Goal: Information Seeking & Learning: Learn about a topic

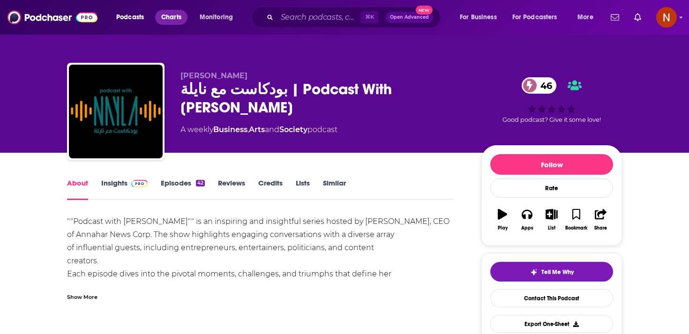
click at [165, 17] on span "Charts" at bounding box center [171, 17] width 20 height 13
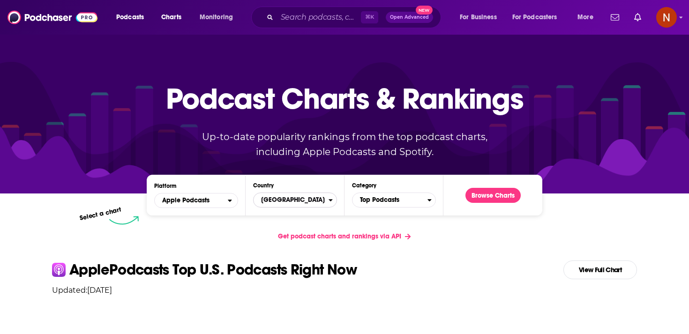
click at [306, 203] on span "United States" at bounding box center [290, 200] width 75 height 16
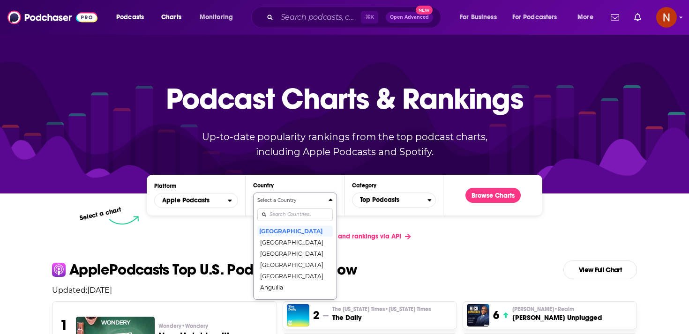
click at [296, 216] on input "Countries" at bounding box center [294, 214] width 75 height 13
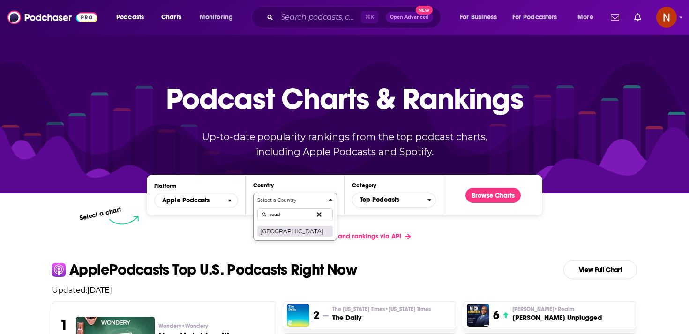
type input "saud"
click at [296, 226] on button "Saudi Arabia" at bounding box center [294, 230] width 75 height 11
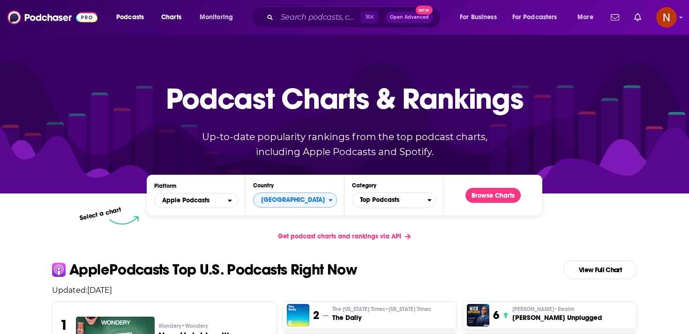
click at [414, 208] on div "Platform Apple Podcasts Country Saudi Arabia Category Top Podcasts Browse Charts" at bounding box center [344, 195] width 395 height 41
click at [415, 203] on span "Top Podcasts" at bounding box center [389, 200] width 75 height 16
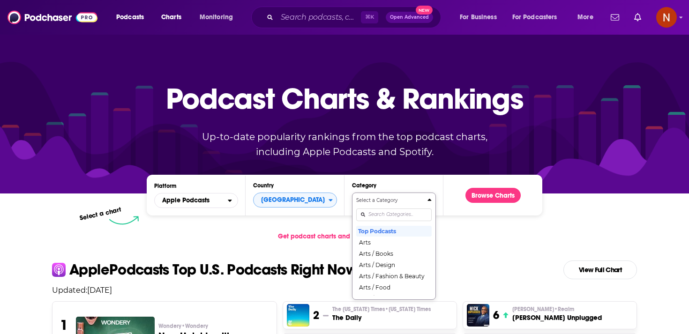
click at [408, 217] on div "Select a Category Top Podcasts Arts Arts / Books Arts / Design Arts / Fashion &…" at bounding box center [393, 246] width 75 height 99
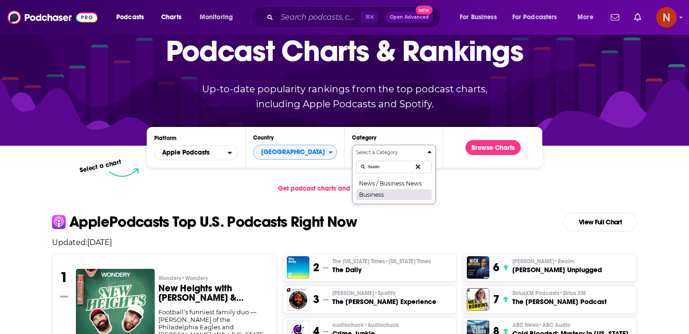
type input "busin"
click at [396, 194] on button "Business" at bounding box center [393, 194] width 75 height 11
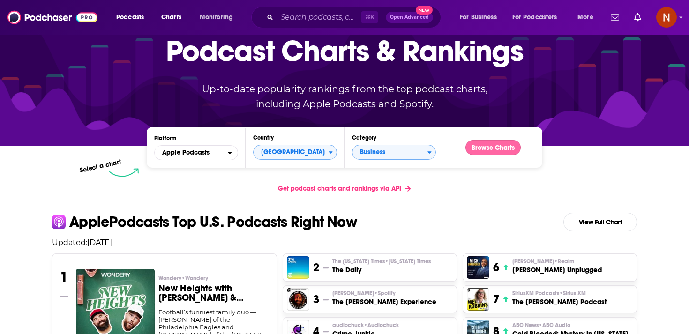
click at [485, 146] on button "Browse Charts" at bounding box center [492, 147] width 55 height 15
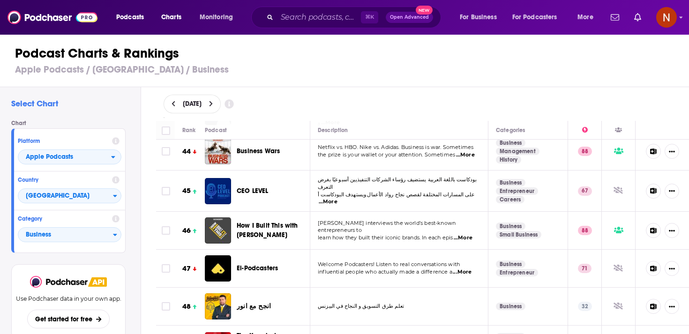
scroll to position [1716, 0]
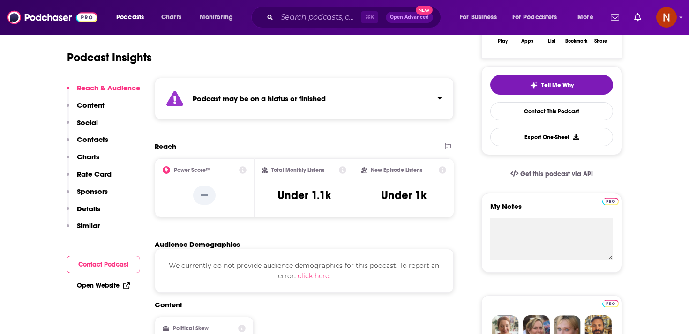
scroll to position [133, 0]
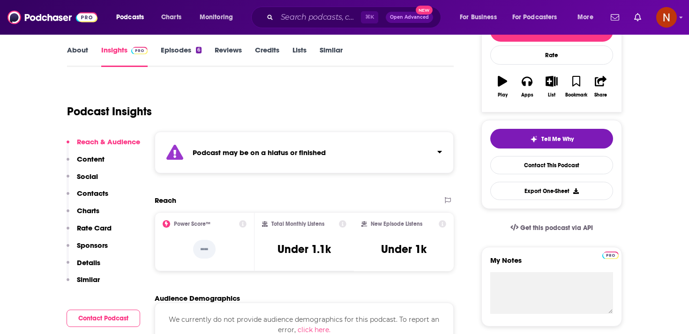
click at [286, 148] on strong "Podcast may be on a hiatus or finished" at bounding box center [259, 152] width 133 height 9
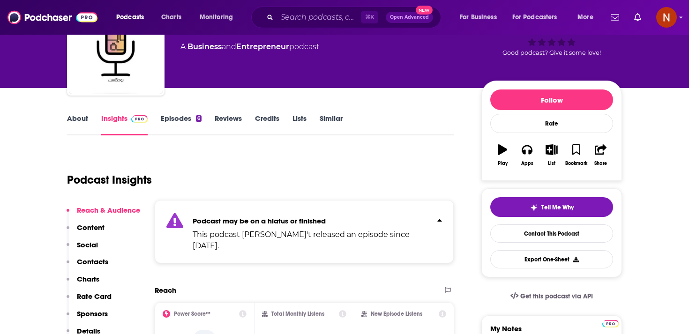
scroll to position [24, 0]
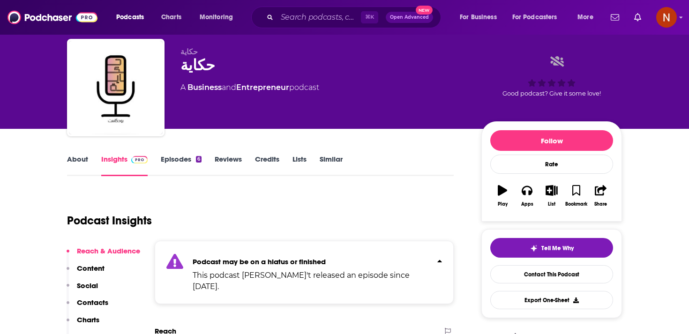
click at [170, 160] on link "Episodes 6" at bounding box center [181, 166] width 41 height 22
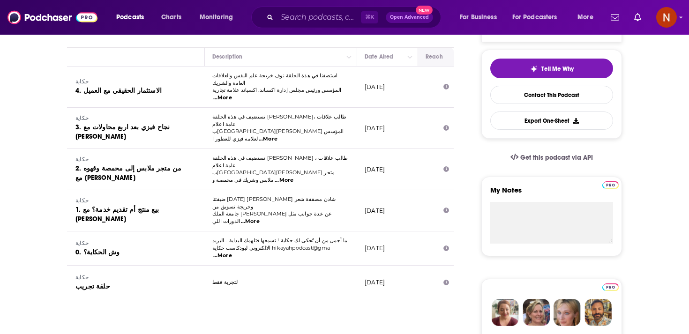
scroll to position [0, 52]
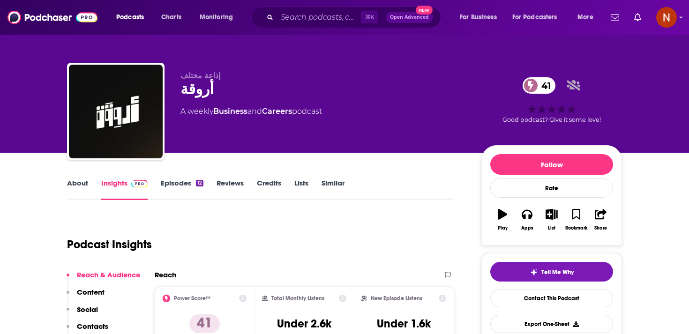
click at [178, 180] on link "Episodes 12" at bounding box center [182, 189] width 43 height 22
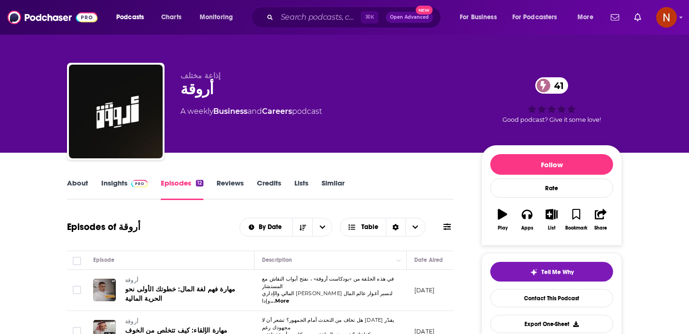
click at [71, 181] on link "About" at bounding box center [77, 189] width 21 height 22
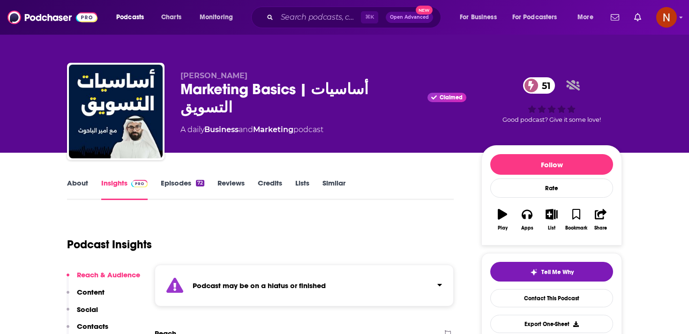
click at [297, 278] on div "Podcast may be on a hiatus or finished" at bounding box center [304, 286] width 299 height 42
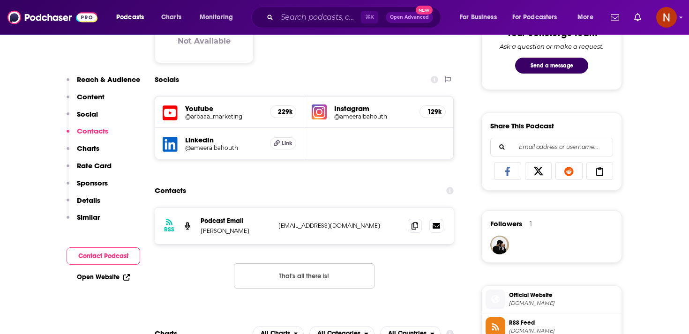
scroll to position [497, 0]
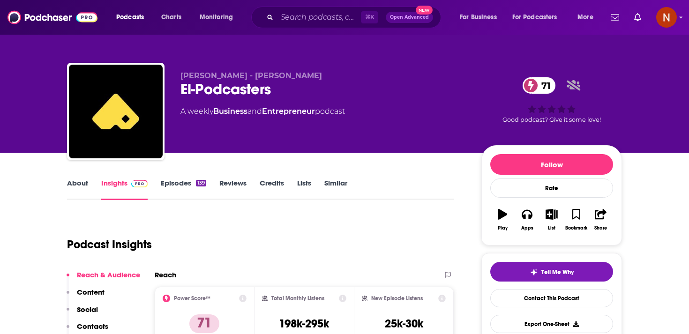
click at [195, 89] on div "El-Podcasters 71" at bounding box center [323, 89] width 286 height 18
copy div "El-Podcasters 71"
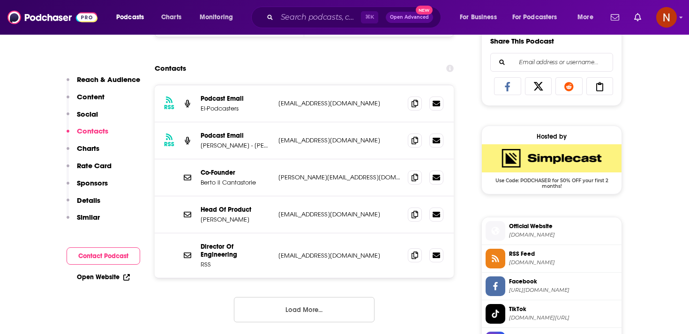
scroll to position [605, 0]
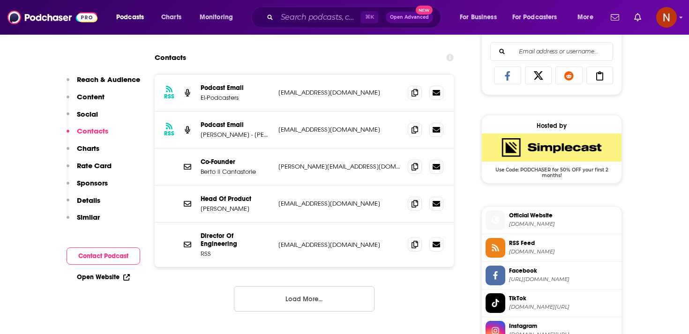
click at [522, 250] on span "[DOMAIN_NAME]" at bounding box center [563, 251] width 109 height 7
click at [564, 231] on li "Official Website [DOMAIN_NAME]" at bounding box center [552, 221] width 140 height 28
click at [561, 225] on span "[DOMAIN_NAME]" at bounding box center [563, 224] width 109 height 7
